Goal: Transaction & Acquisition: Subscribe to service/newsletter

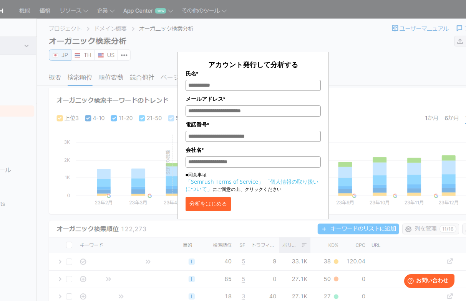
click at [241, 28] on div "アカウント発行して分析する 氏名* メールアドレス* 電話番号* 会社名* ■同意事項 「Semrush Terms of Service」 「個人情報の取り…" at bounding box center [253, 115] width 352 height 210
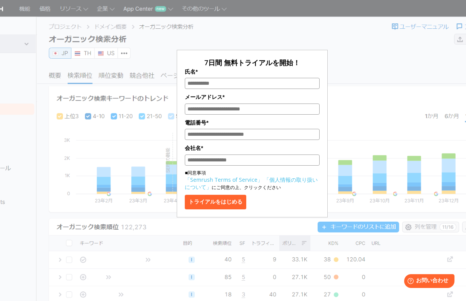
scroll to position [3, 0]
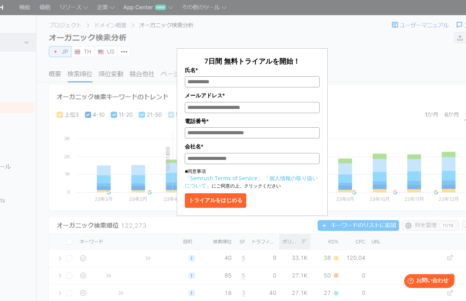
click at [241, 180] on link "「Semrush Terms of Service」" at bounding box center [224, 178] width 78 height 7
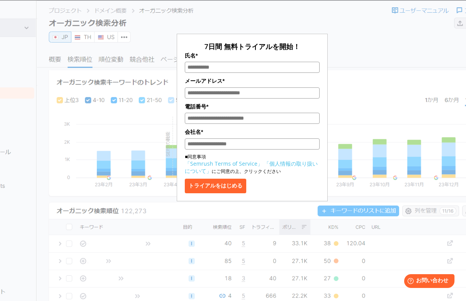
scroll to position [19, 0]
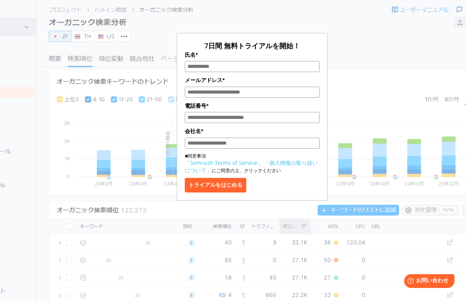
click at [376, 86] on div "7日間 無料トライアルを開始！ 氏名* メールアドレス* 電話番号* 会社名* ■同意事項 「Semrush Terms of Service」 「個人情報の…" at bounding box center [252, 96] width 350 height 210
